Goal: Check status: Check status

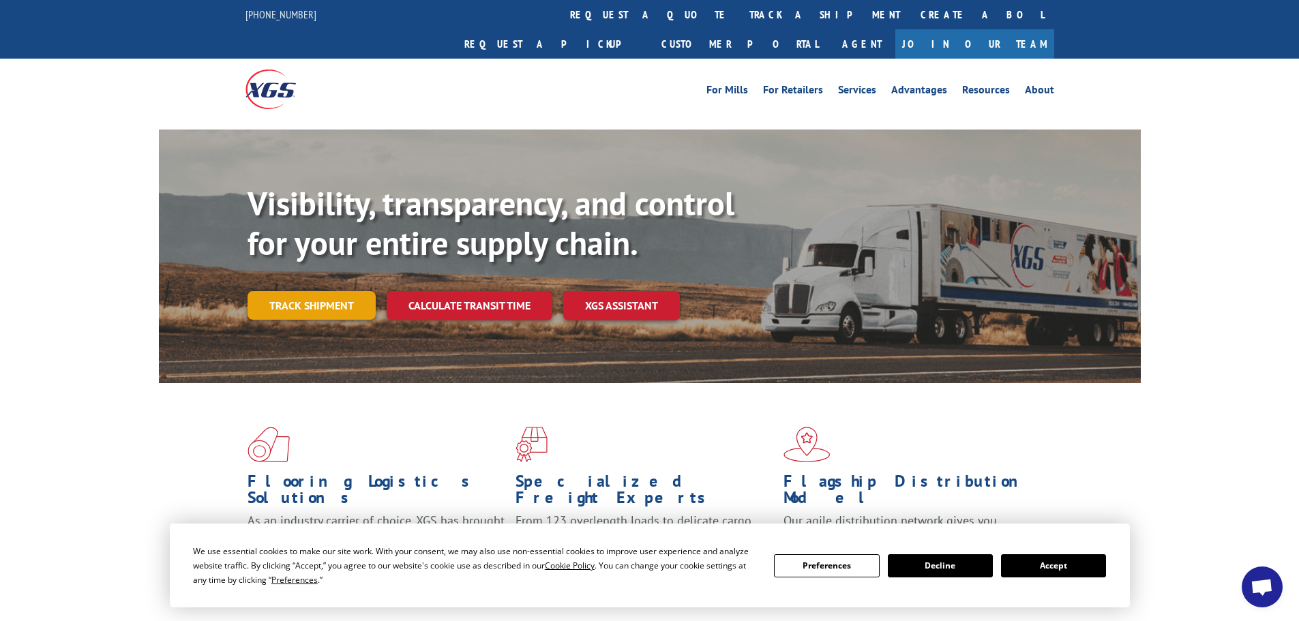
click at [320, 291] on link "Track shipment" at bounding box center [312, 305] width 128 height 29
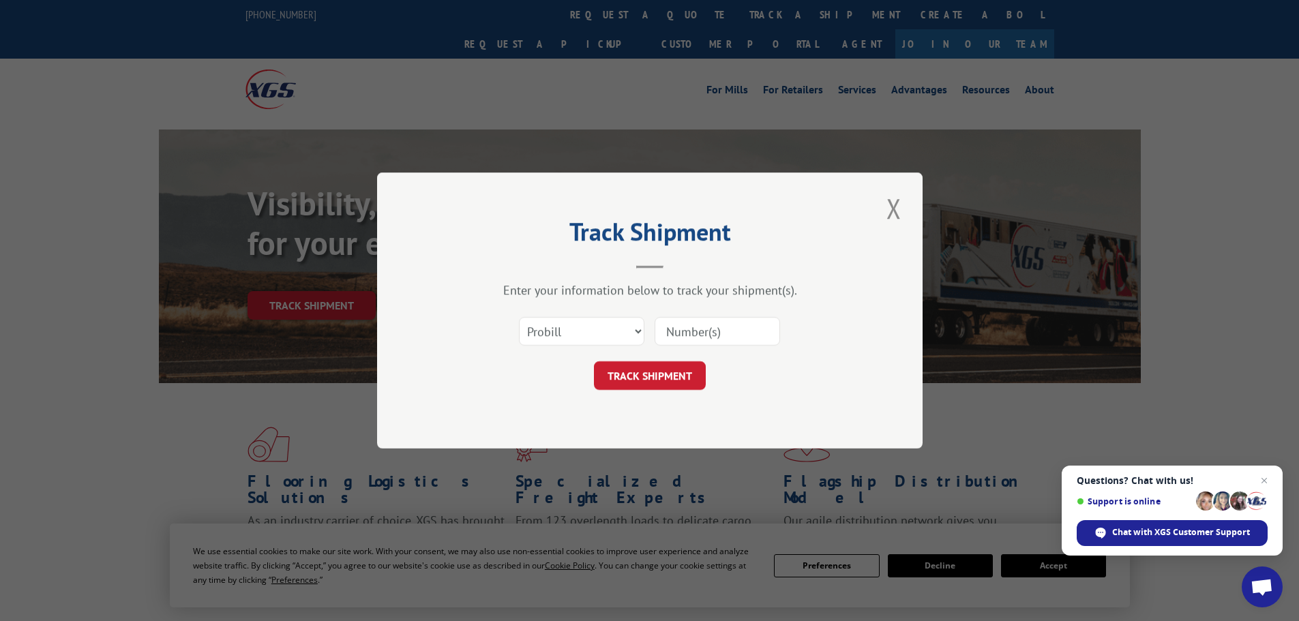
click at [720, 329] on input at bounding box center [717, 331] width 125 height 29
type input "1933062"
click at [671, 370] on button "TRACK SHIPMENT" at bounding box center [650, 375] width 112 height 29
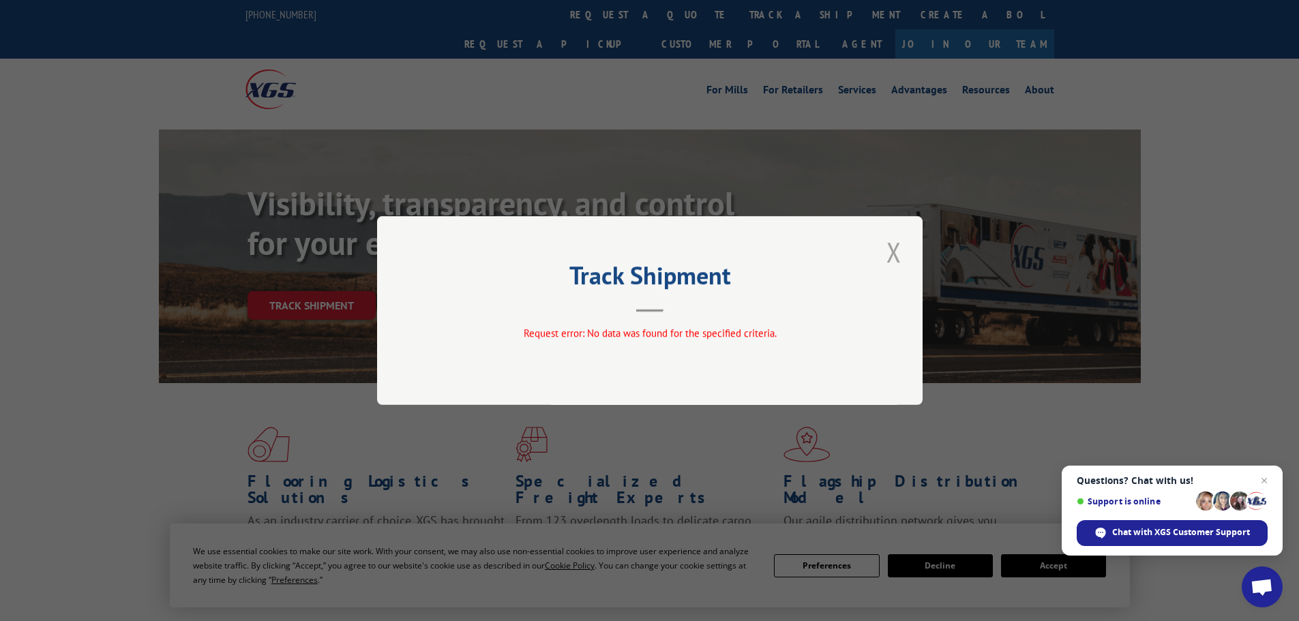
click at [892, 259] on button "Close modal" at bounding box center [893, 252] width 23 height 38
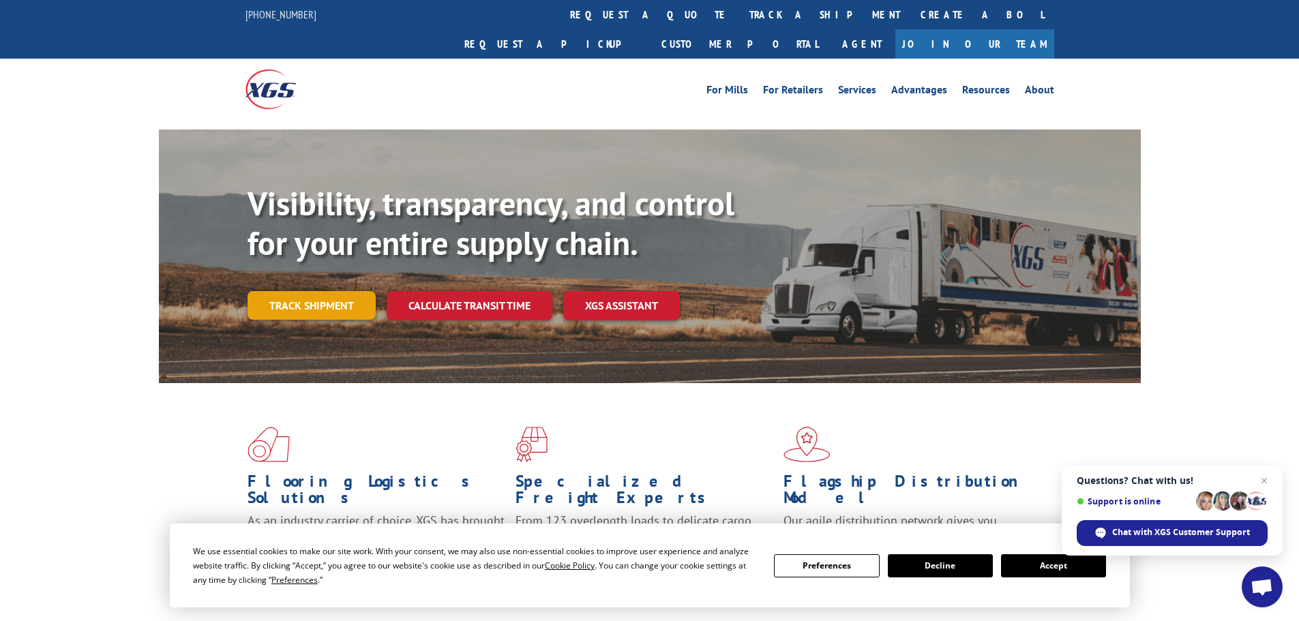
click at [317, 291] on link "Track shipment" at bounding box center [312, 305] width 128 height 29
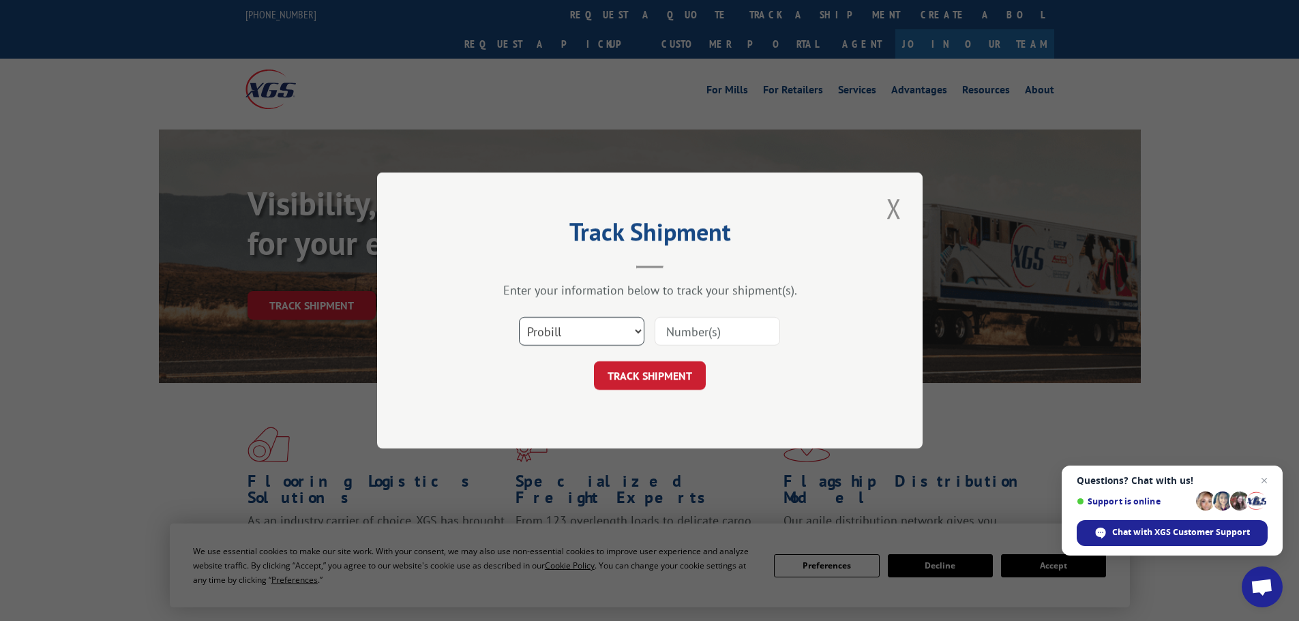
click at [642, 327] on select "Select category... Probill BOL PO" at bounding box center [581, 331] width 125 height 29
select select "bol"
click at [519, 317] on select "Select category... Probill BOL PO" at bounding box center [581, 331] width 125 height 29
click at [727, 329] on input at bounding box center [717, 331] width 125 height 29
type input "1633062"
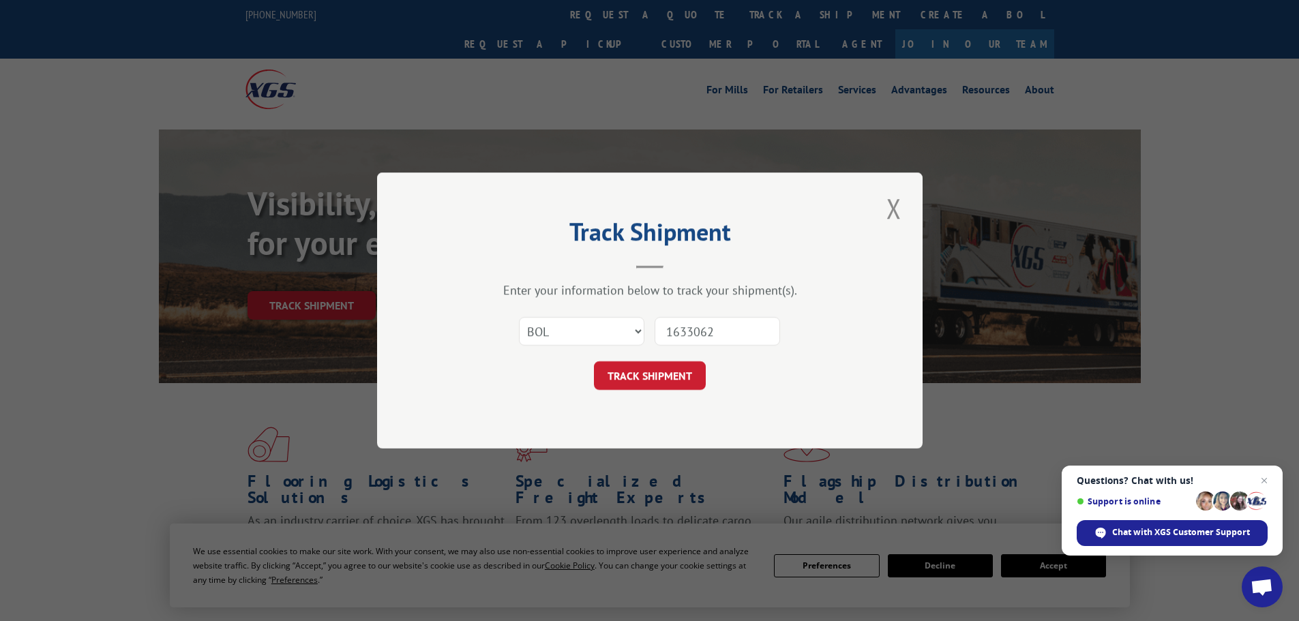
drag, startPoint x: 659, startPoint y: 378, endPoint x: 666, endPoint y: 377, distance: 6.9
click at [663, 377] on button "TRACK SHIPMENT" at bounding box center [650, 375] width 112 height 29
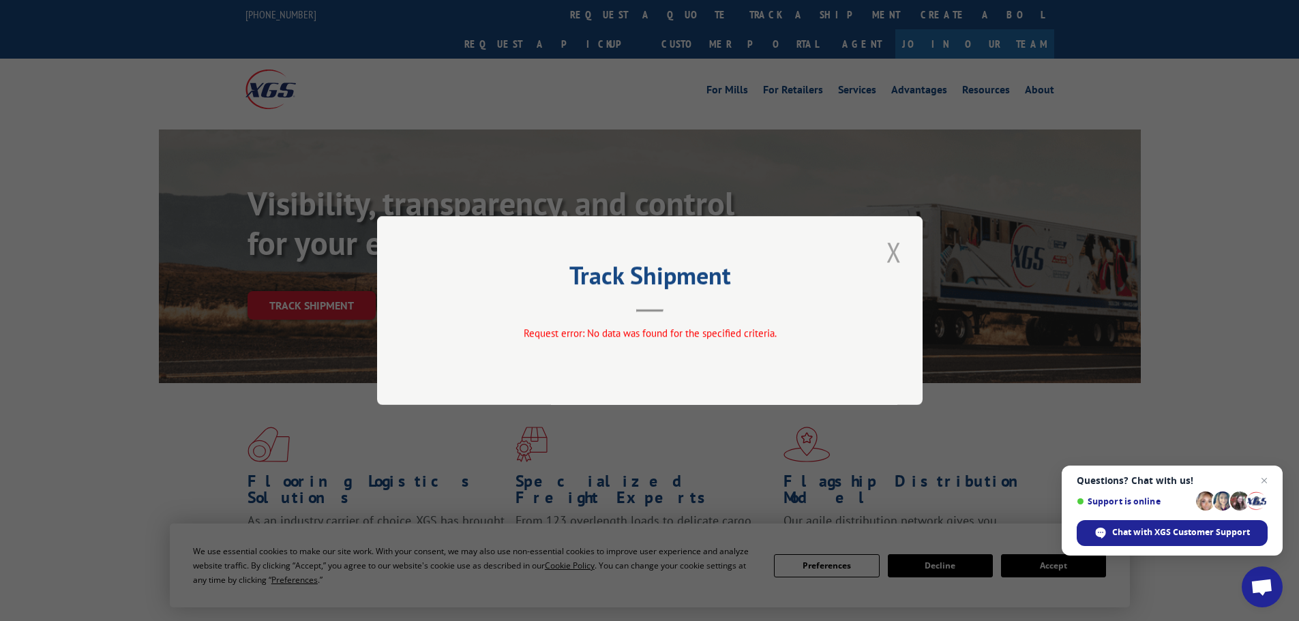
click at [893, 253] on button "Close modal" at bounding box center [893, 252] width 23 height 38
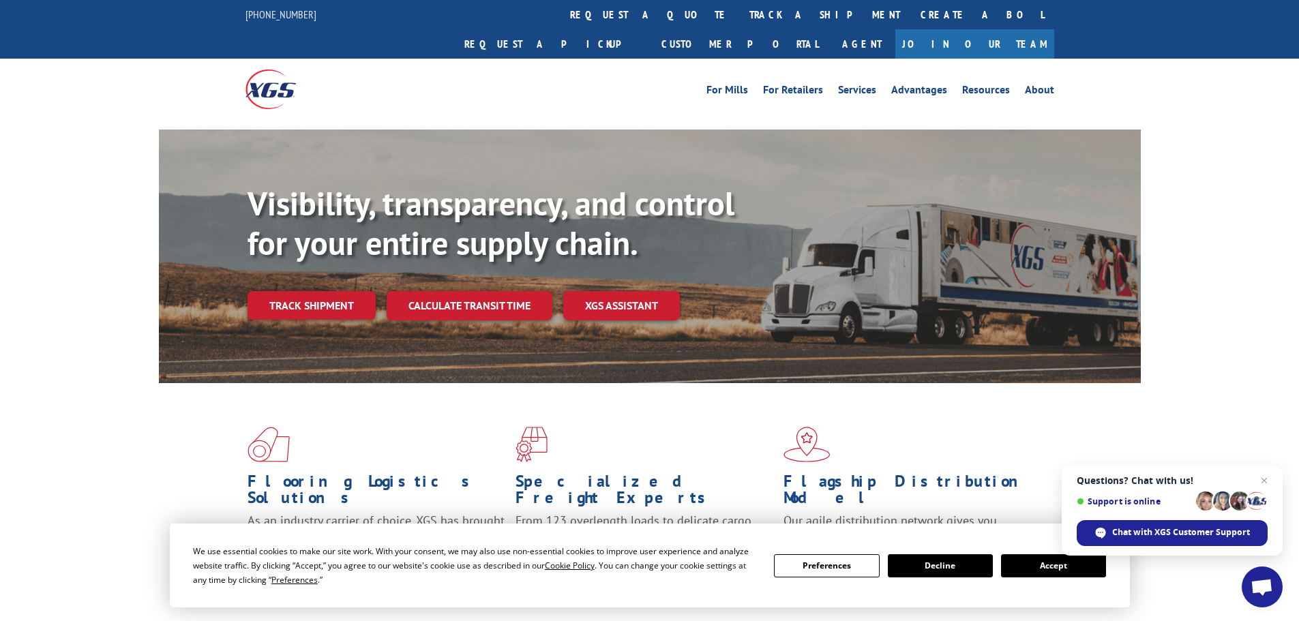
click at [321, 291] on link "Track shipment" at bounding box center [312, 305] width 128 height 29
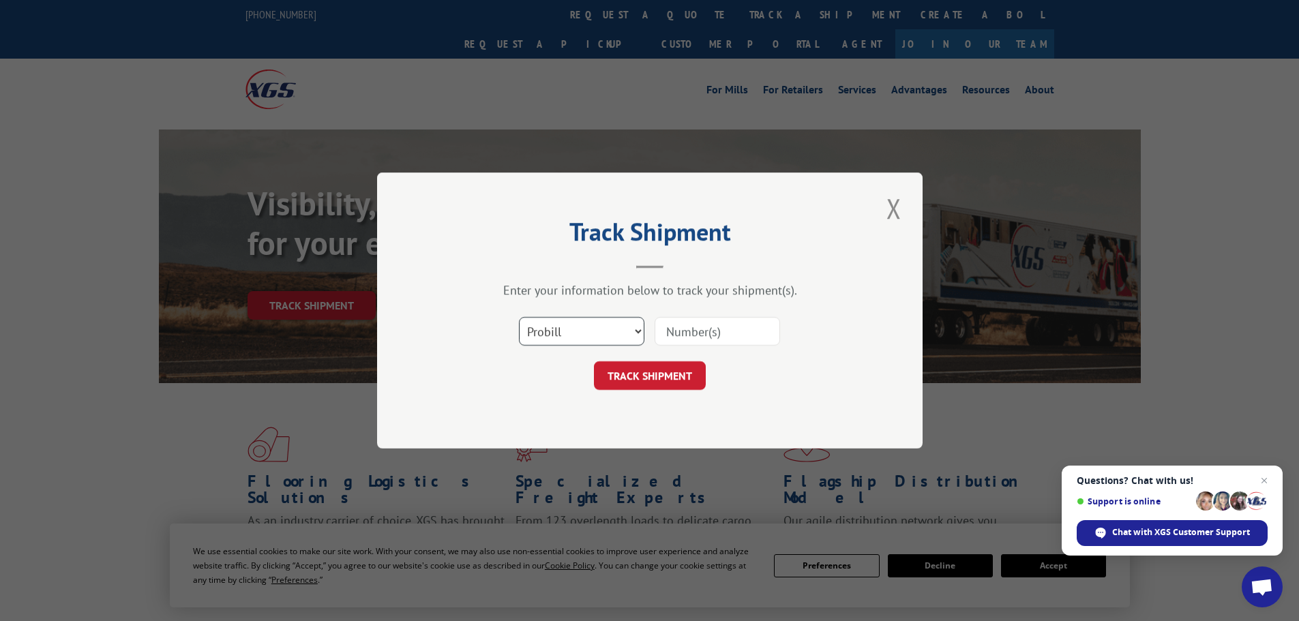
click at [640, 331] on select "Select category... Probill BOL PO" at bounding box center [581, 331] width 125 height 29
select select "bol"
click at [519, 317] on select "Select category... Probill BOL PO" at bounding box center [581, 331] width 125 height 29
click at [728, 327] on input at bounding box center [717, 331] width 125 height 29
type input "4687766"
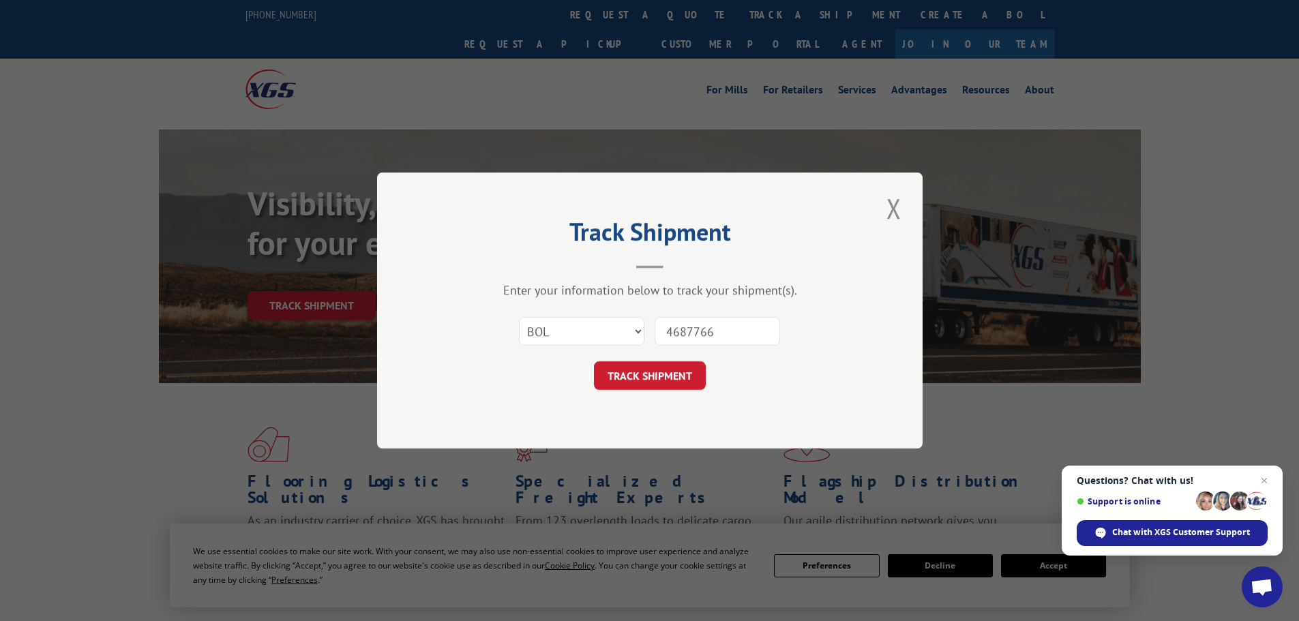
click button "TRACK SHIPMENT" at bounding box center [650, 375] width 112 height 29
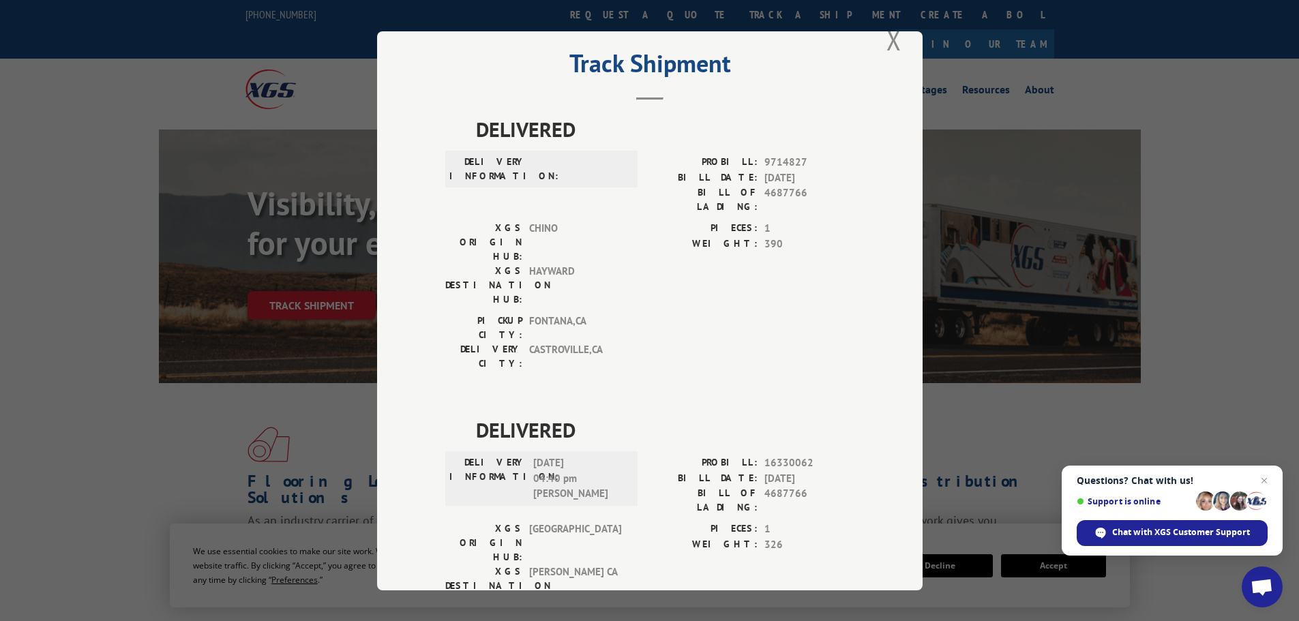
scroll to position [51, 0]
